Goal: Transaction & Acquisition: Purchase product/service

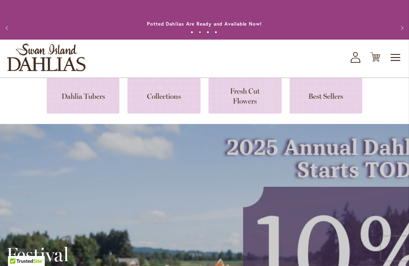
click at [357, 61] on icon "My Account" at bounding box center [356, 57] width 10 height 11
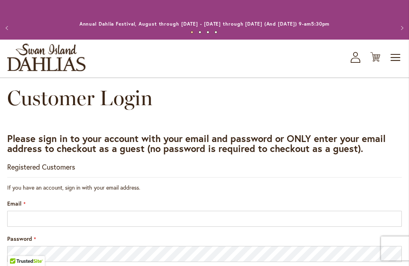
scroll to position [37, 0]
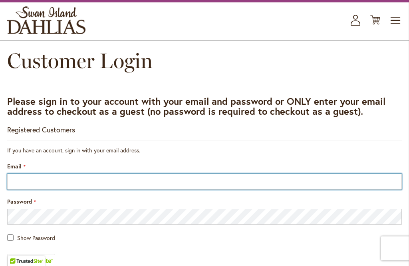
click at [89, 182] on input "Email" at bounding box center [204, 182] width 395 height 16
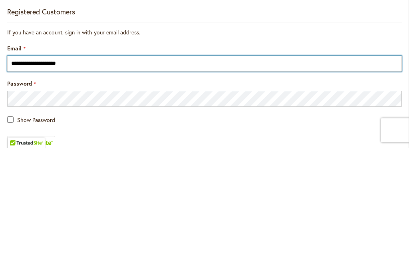
type input "**********"
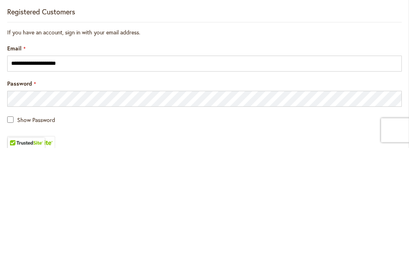
scroll to position [155, 0]
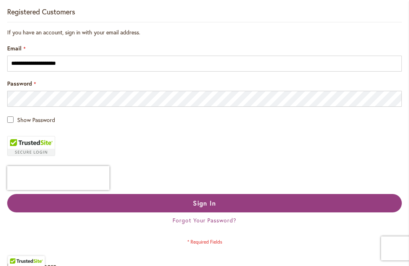
click at [2, 120] on main "**********" at bounding box center [204, 134] width 409 height 407
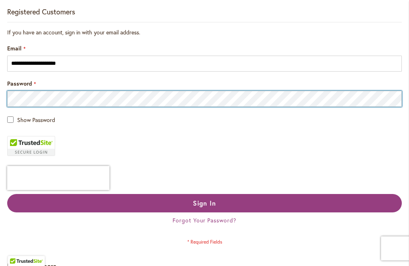
click at [205, 203] on button "Sign In" at bounding box center [204, 203] width 395 height 18
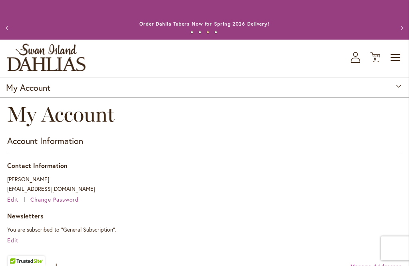
click at [379, 60] on span "8 8 items" at bounding box center [376, 59] width 8 height 4
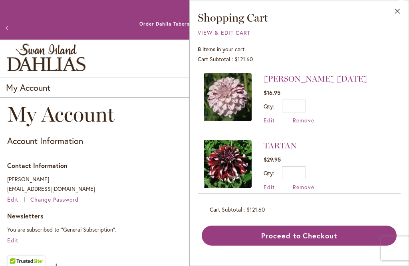
click at [225, 31] on span "View & Edit Cart" at bounding box center [224, 33] width 53 height 8
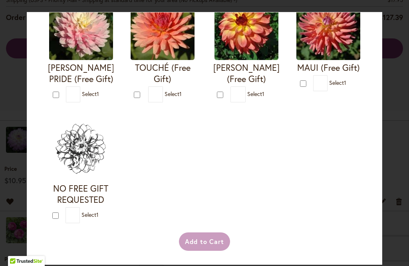
scroll to position [991, 0]
type input "*"
click at [202, 251] on button "Add to Cart" at bounding box center [205, 241] width 52 height 18
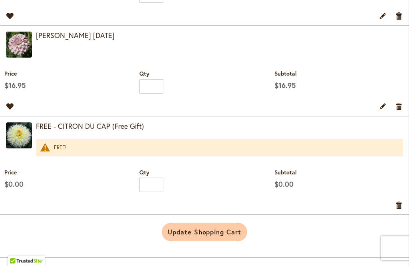
scroll to position [862, 0]
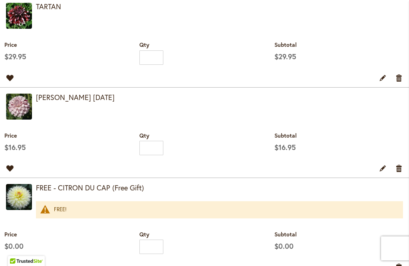
click at [22, 210] on img at bounding box center [19, 197] width 26 height 26
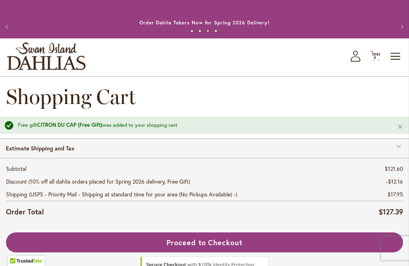
scroll to position [0, 0]
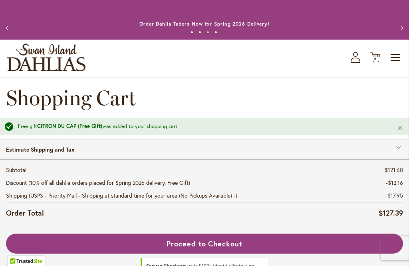
click at [392, 53] on span "Toggle Nav" at bounding box center [396, 58] width 12 height 16
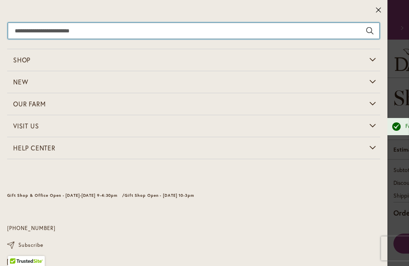
click at [41, 25] on input "Search" at bounding box center [194, 31] width 372 height 16
click at [87, 26] on input "Search" at bounding box center [194, 31] width 372 height 16
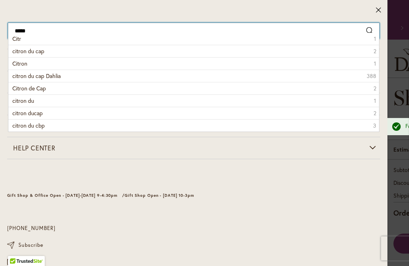
type input "******"
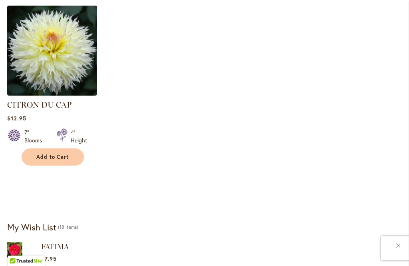
scroll to position [327, 0]
click at [53, 58] on img at bounding box center [52, 51] width 90 height 90
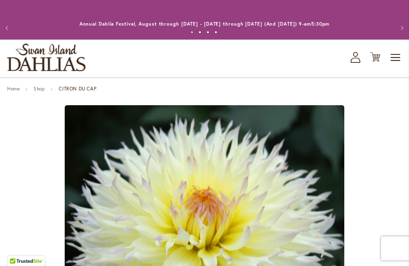
type input "********"
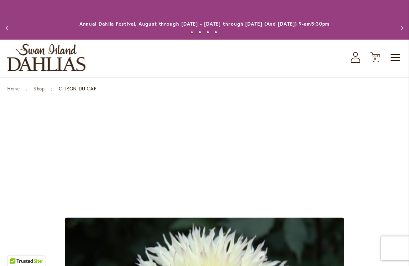
click at [393, 54] on span "Toggle Nav" at bounding box center [396, 58] width 12 height 16
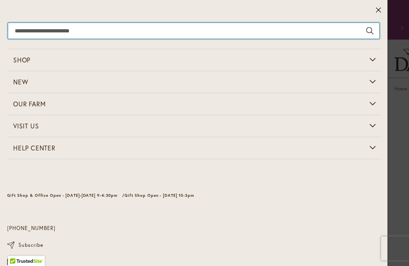
click at [29, 29] on input "Search" at bounding box center [194, 31] width 372 height 16
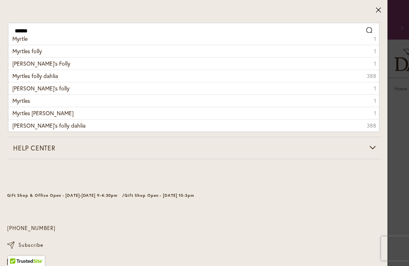
click at [29, 62] on span "Myrtle's Folly" at bounding box center [41, 64] width 58 height 8
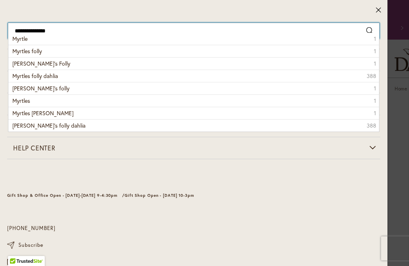
type input "**********"
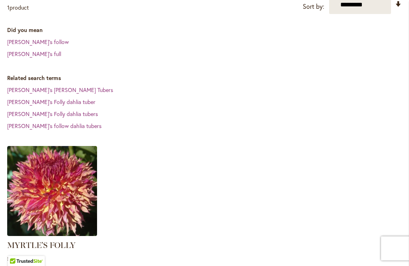
scroll to position [214, 0]
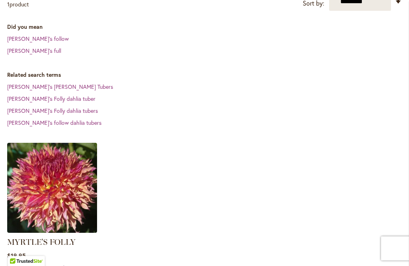
click at [33, 191] on img at bounding box center [52, 188] width 90 height 90
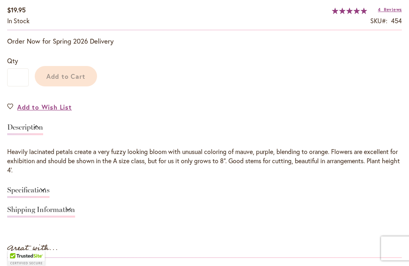
scroll to position [376, 0]
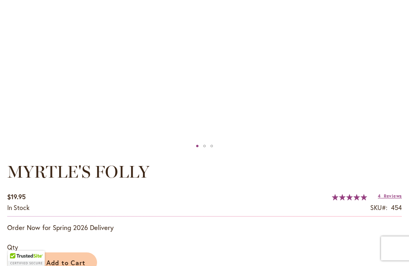
type input "********"
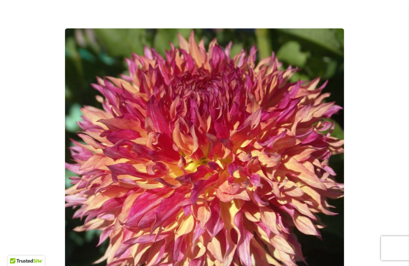
scroll to position [0, 0]
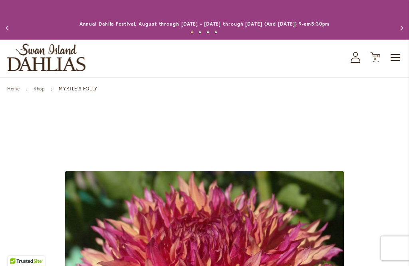
click at [355, 57] on icon "My Account" at bounding box center [356, 57] width 10 height 11
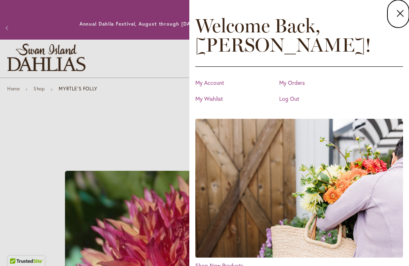
click at [401, 17] on icon at bounding box center [401, 13] width 10 height 11
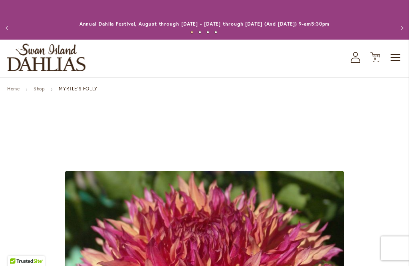
click at [381, 52] on div "Toggle Nav Shop All Shop Dahlia Tubers Collections Fresh Cut Dahlias Gardening …" at bounding box center [204, 59] width 409 height 38
click at [370, 57] on div "Toggle Nav Shop All Shop Dahlia Tubers Collections Fresh Cut Dahlias Gardening …" at bounding box center [204, 59] width 409 height 38
click at [376, 57] on span "9" at bounding box center [375, 58] width 3 height 5
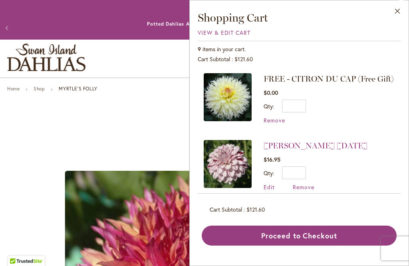
click at [276, 245] on button "Proceed to Checkout" at bounding box center [299, 236] width 195 height 20
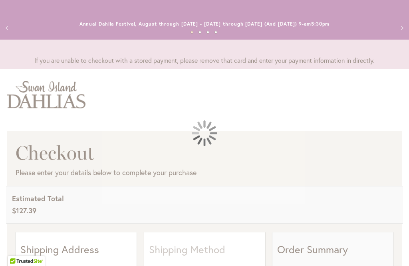
select select "**"
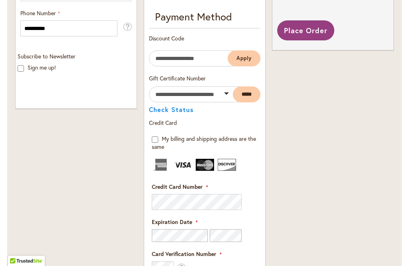
scroll to position [558, 0]
